Goal: Find contact information: Find contact information

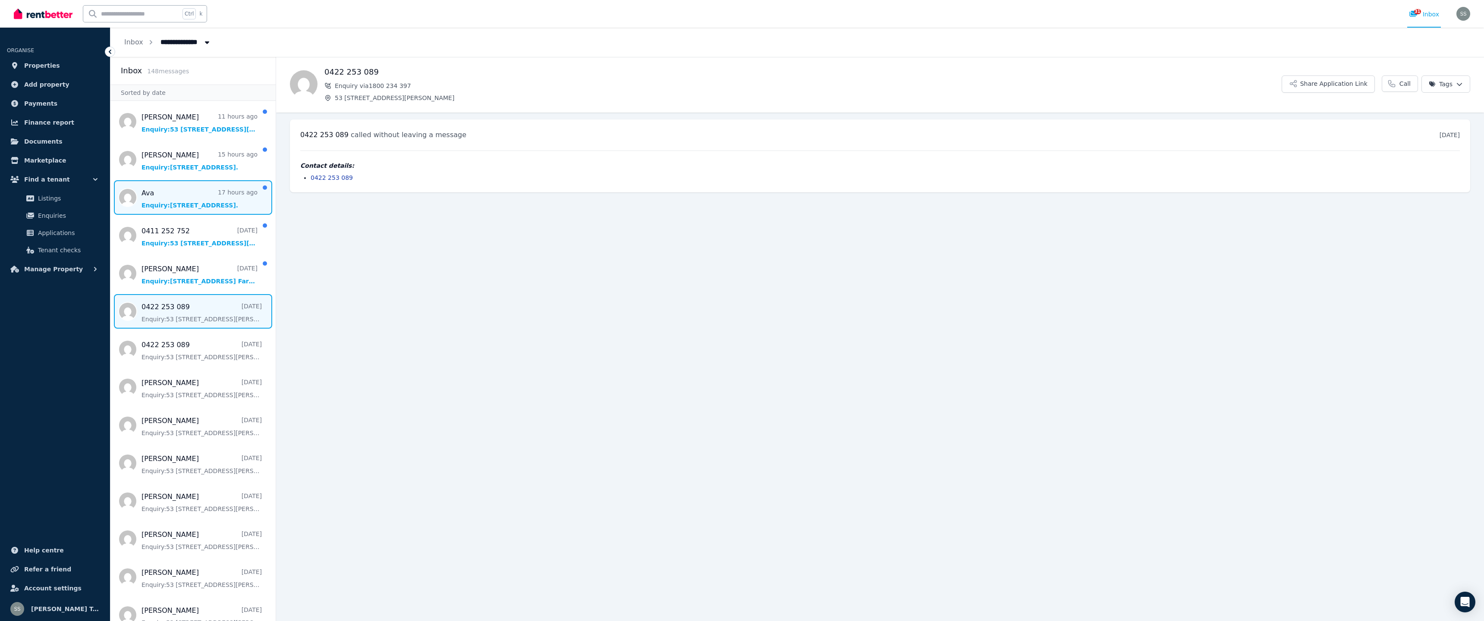
click at [156, 202] on span "Message list" at bounding box center [192, 197] width 165 height 35
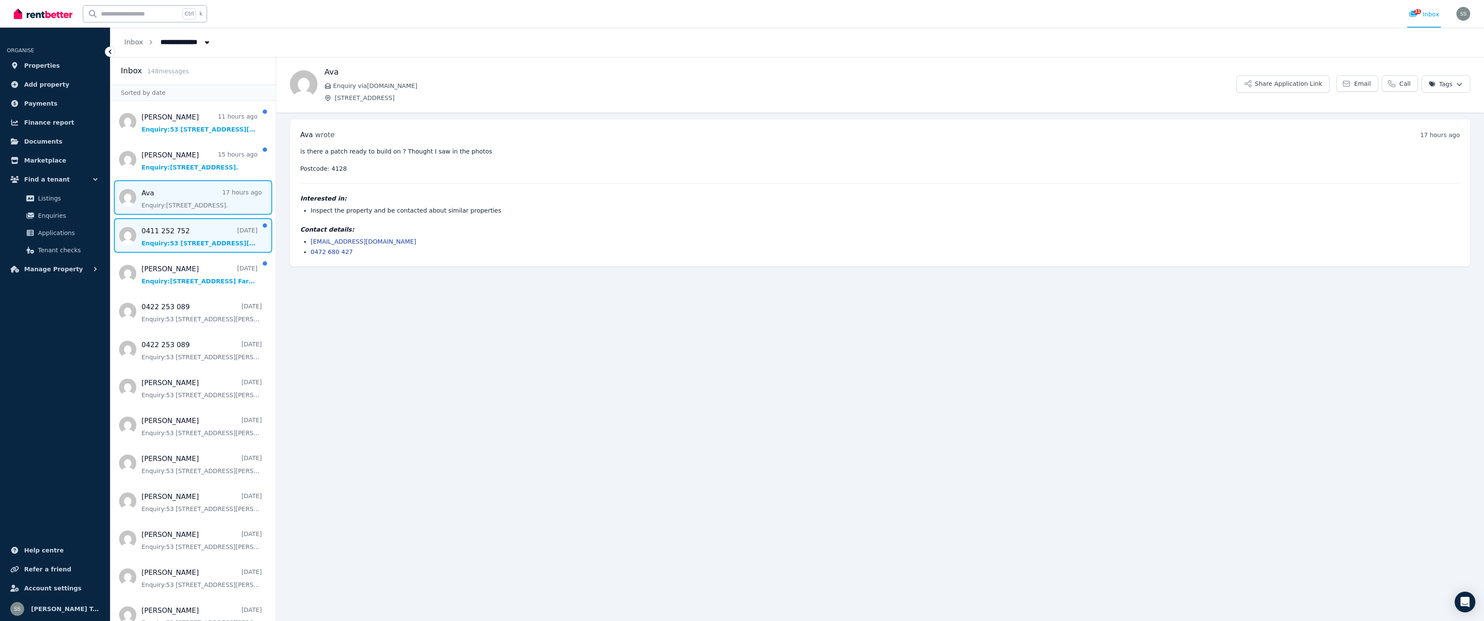
click at [173, 242] on span "Message list" at bounding box center [192, 235] width 165 height 35
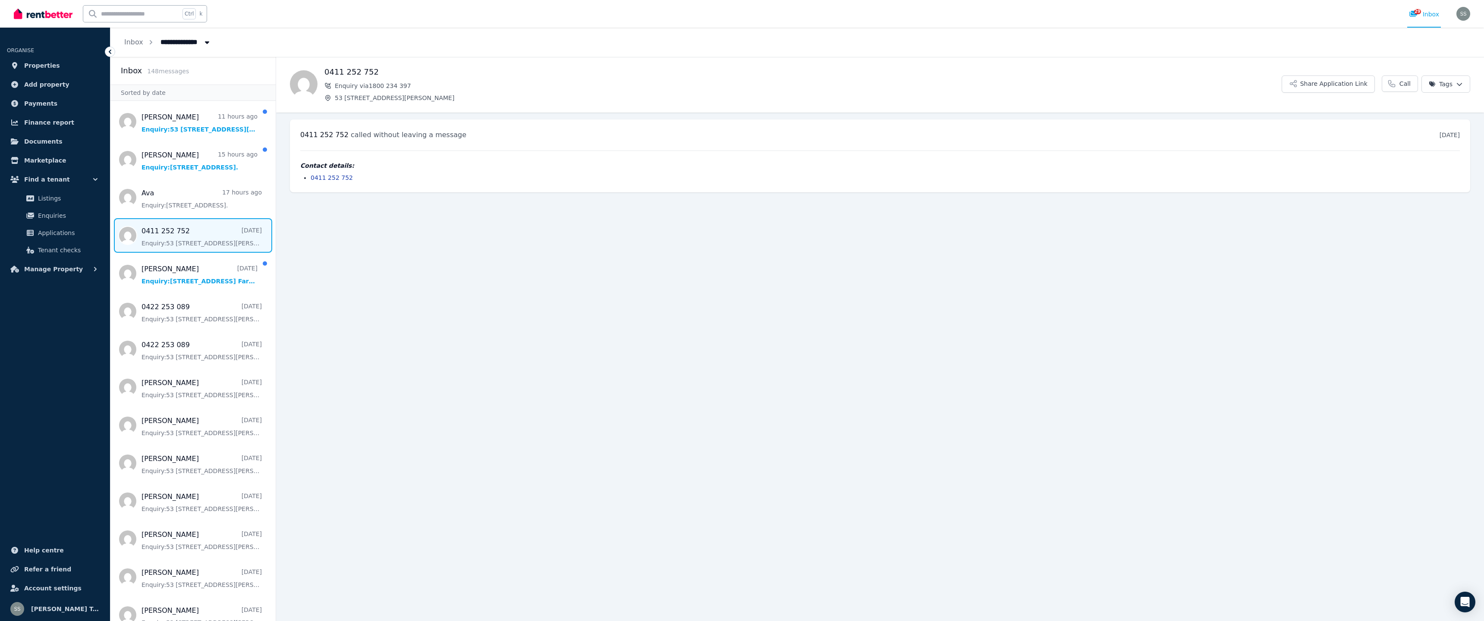
click at [197, 244] on span "Message list" at bounding box center [192, 235] width 165 height 35
click at [343, 179] on link "0411 252 752" at bounding box center [332, 177] width 42 height 7
click at [180, 236] on span "Message list" at bounding box center [192, 235] width 165 height 35
click at [188, 205] on span "Message list" at bounding box center [192, 197] width 165 height 35
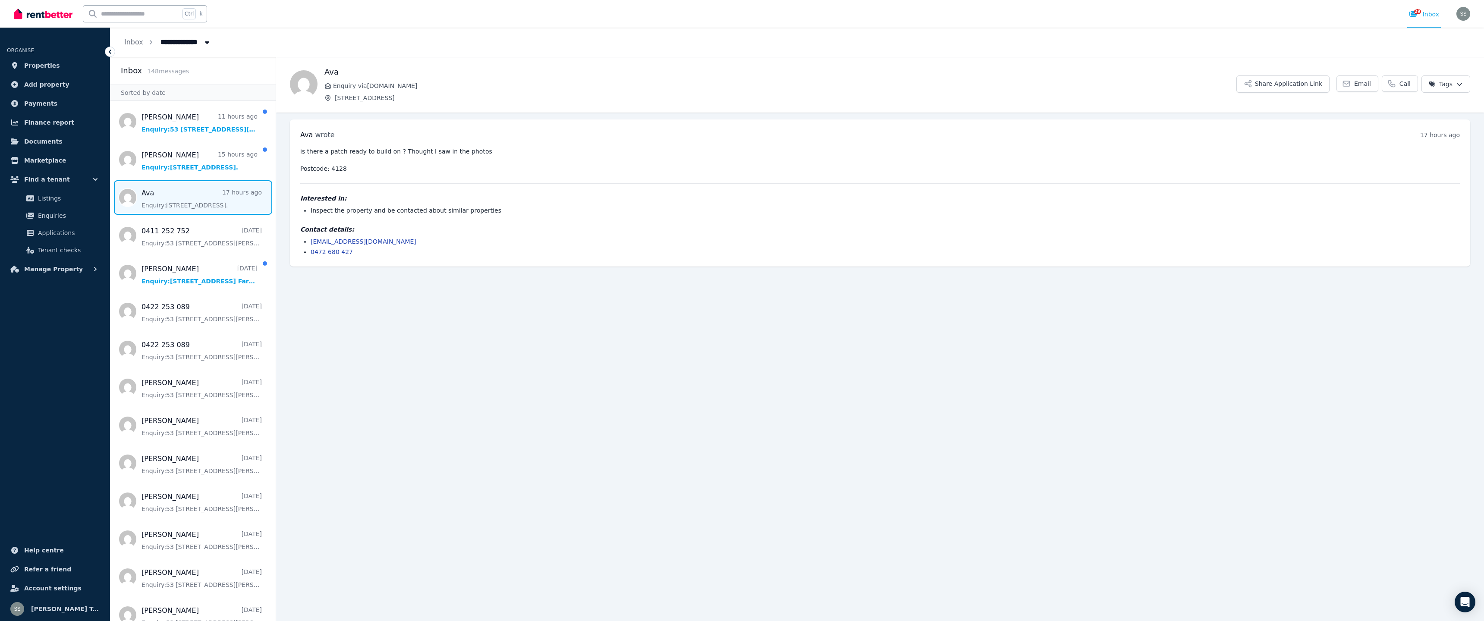
click at [188, 205] on span "Message list" at bounding box center [192, 197] width 165 height 35
click at [171, 311] on span "Message list" at bounding box center [192, 311] width 165 height 35
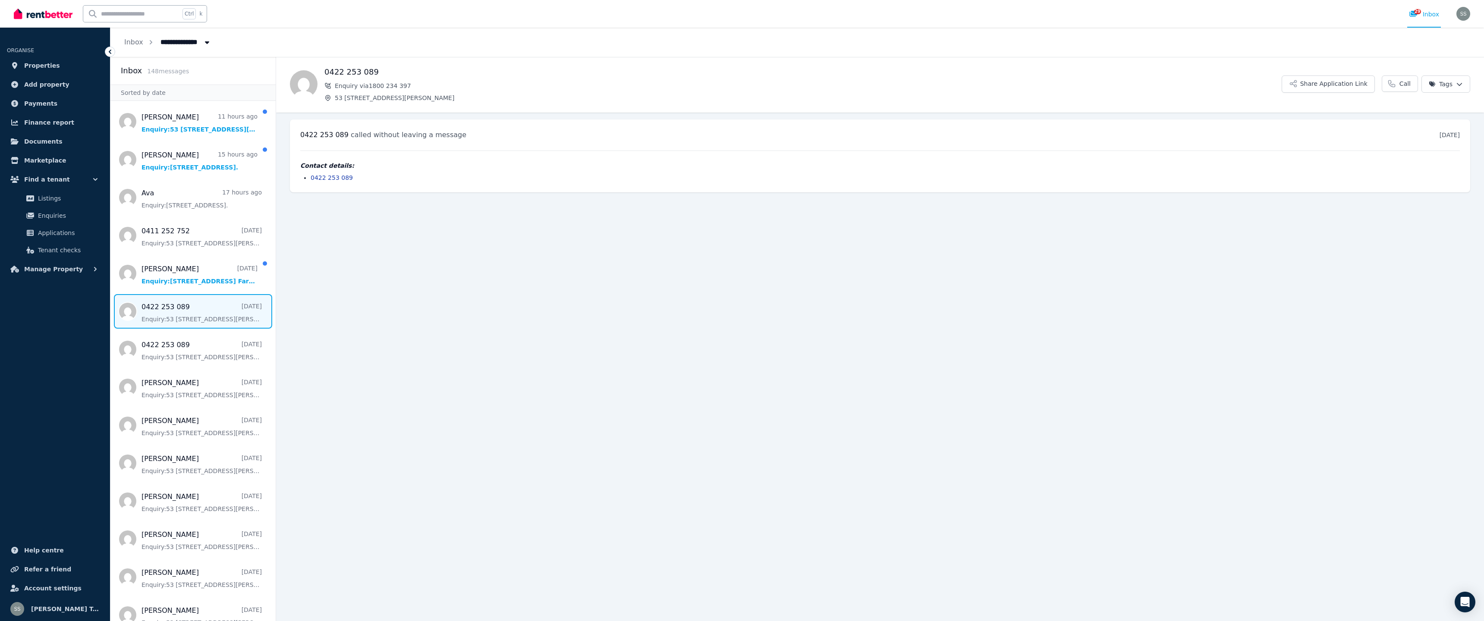
click at [211, 320] on span "Message list" at bounding box center [192, 311] width 165 height 35
